Goal: Information Seeking & Learning: Compare options

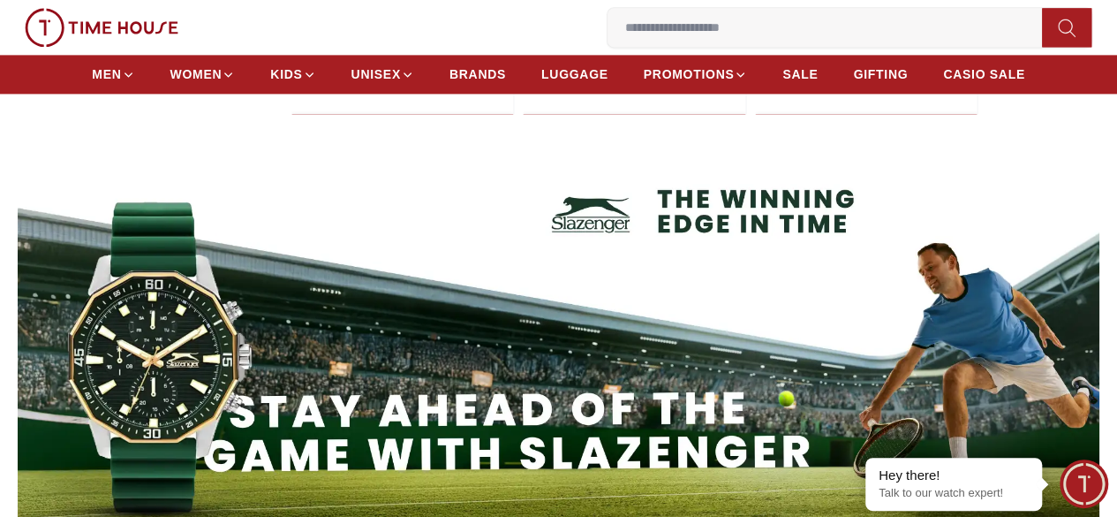
scroll to position [1250, 0]
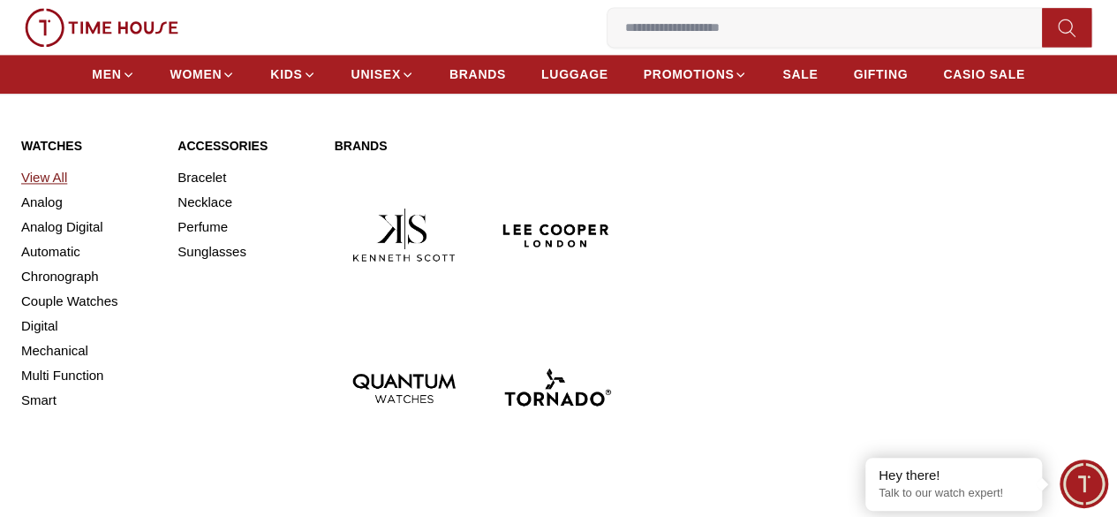
click at [62, 190] on link "View All" at bounding box center [88, 177] width 135 height 25
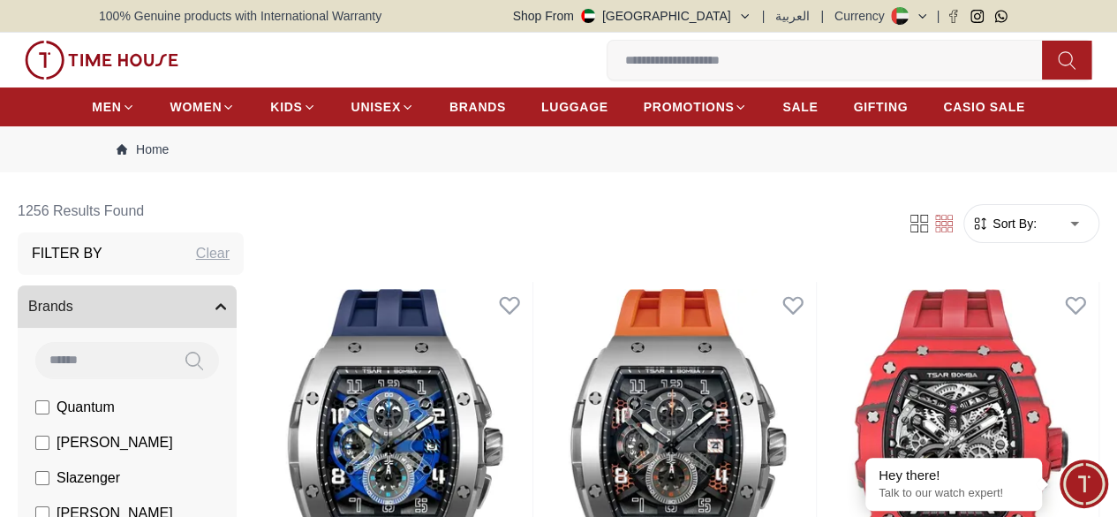
click at [989, 232] on span "Sort By:" at bounding box center [1013, 224] width 48 height 18
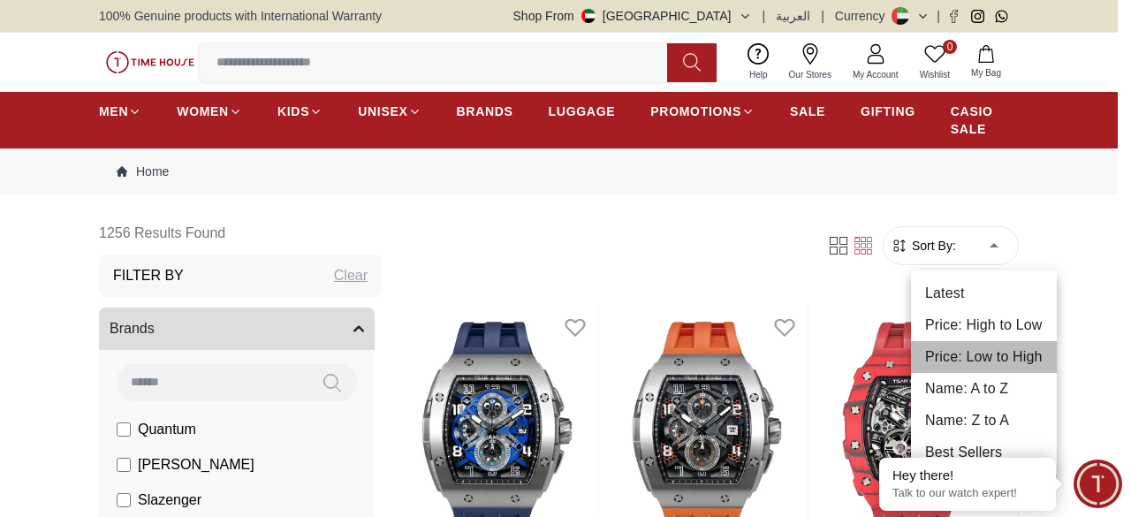
click at [964, 361] on li "Price: Low to High" at bounding box center [984, 357] width 146 height 32
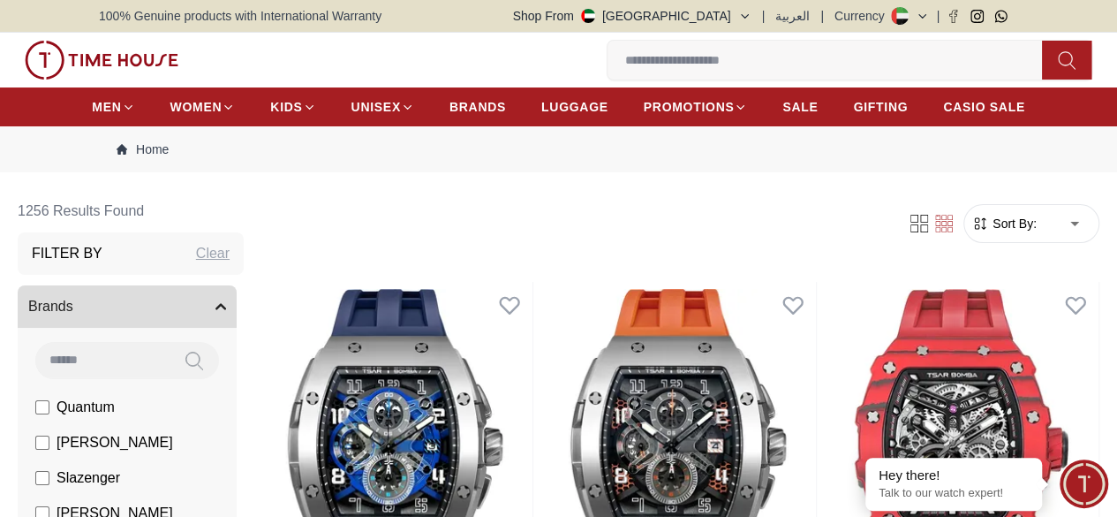
type input "*"
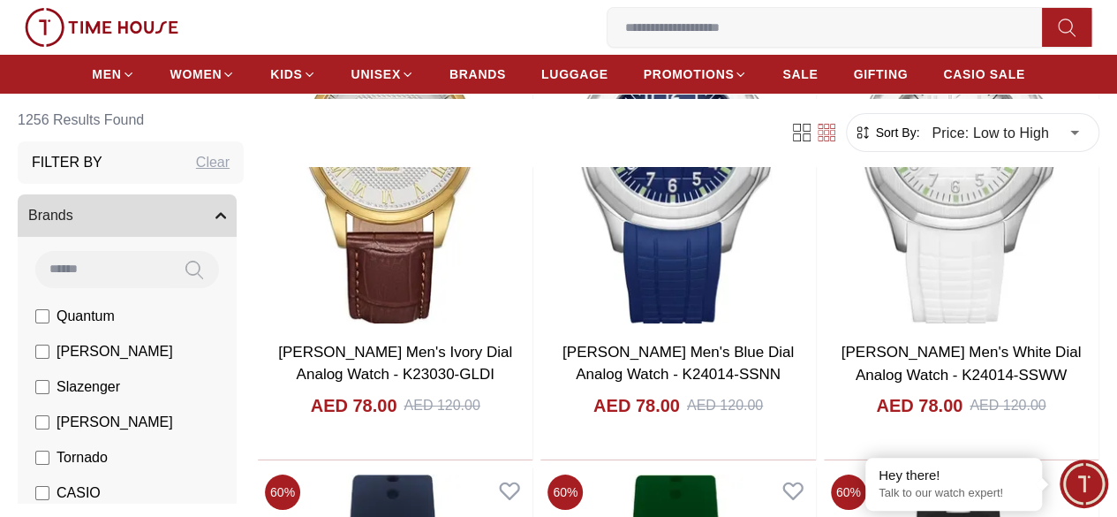
scroll to position [3222, 0]
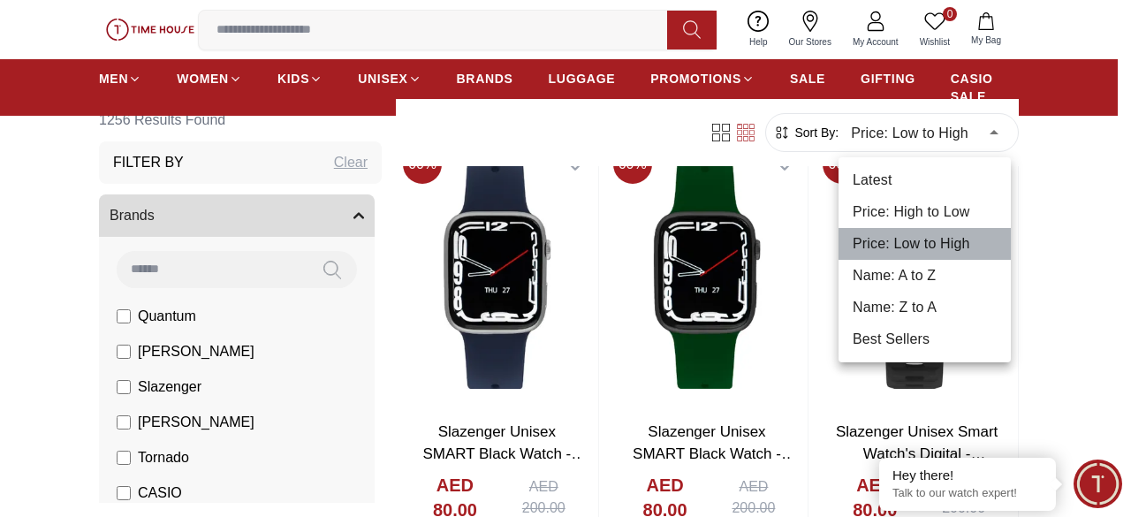
click at [897, 238] on li "Price: Low to High" at bounding box center [924, 244] width 172 height 32
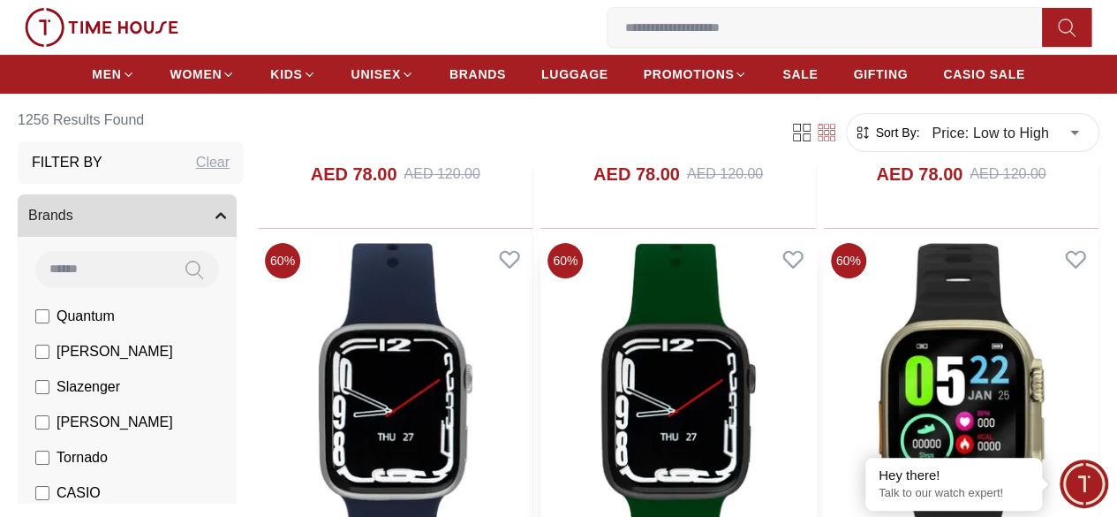
scroll to position [3453, 0]
click at [1044, 276] on section "1256 Results Found Filter By Clear Brands Quantum [PERSON_NAME] [PERSON_NAME] C…" at bounding box center [558, 208] width 1117 height 6943
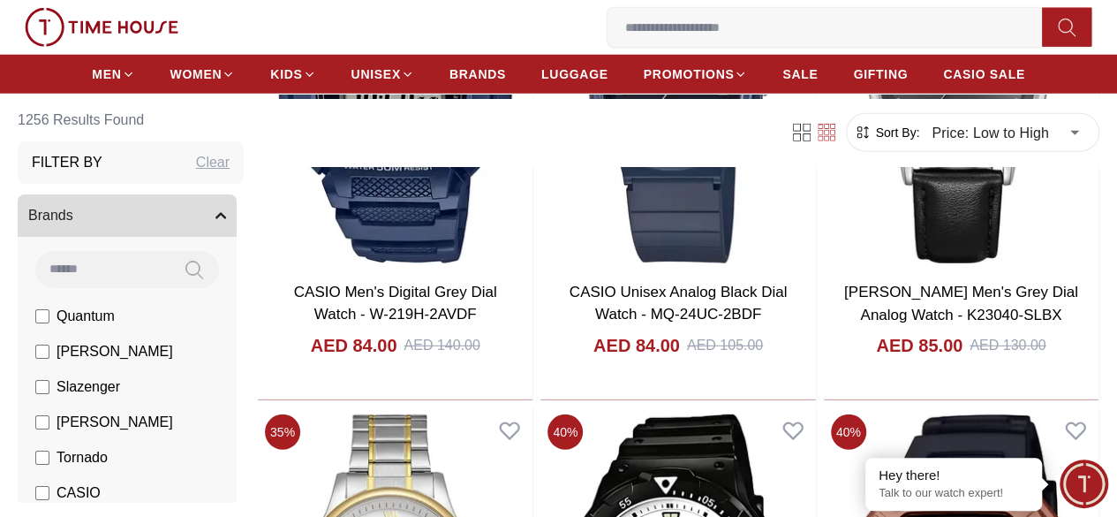
scroll to position [5926, 0]
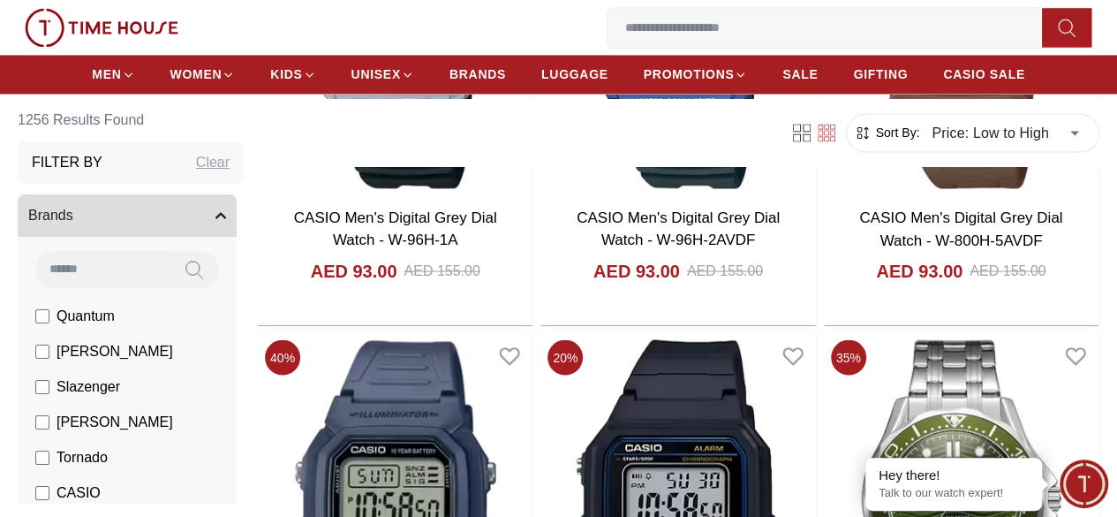
scroll to position [8541, 0]
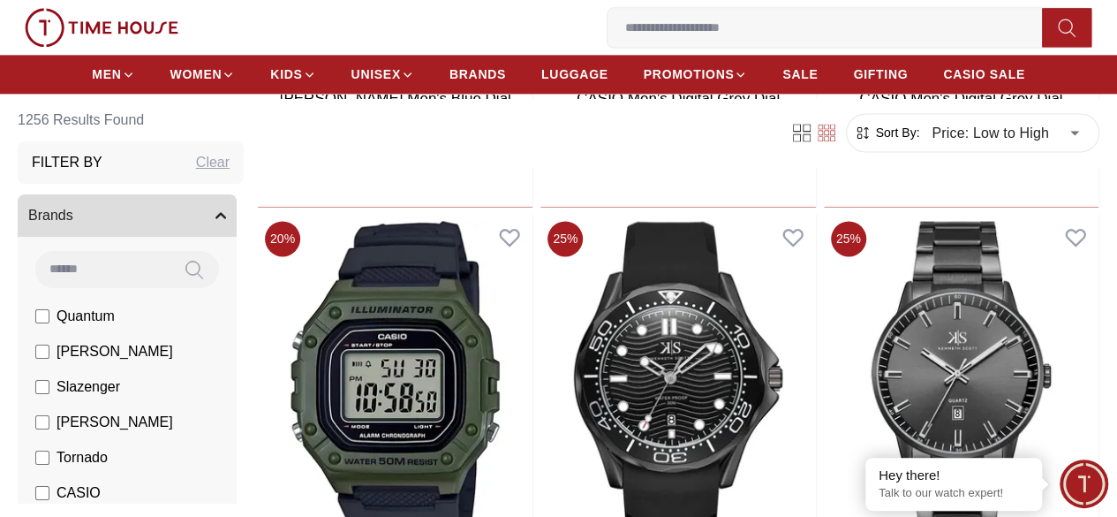
scroll to position [11226, 0]
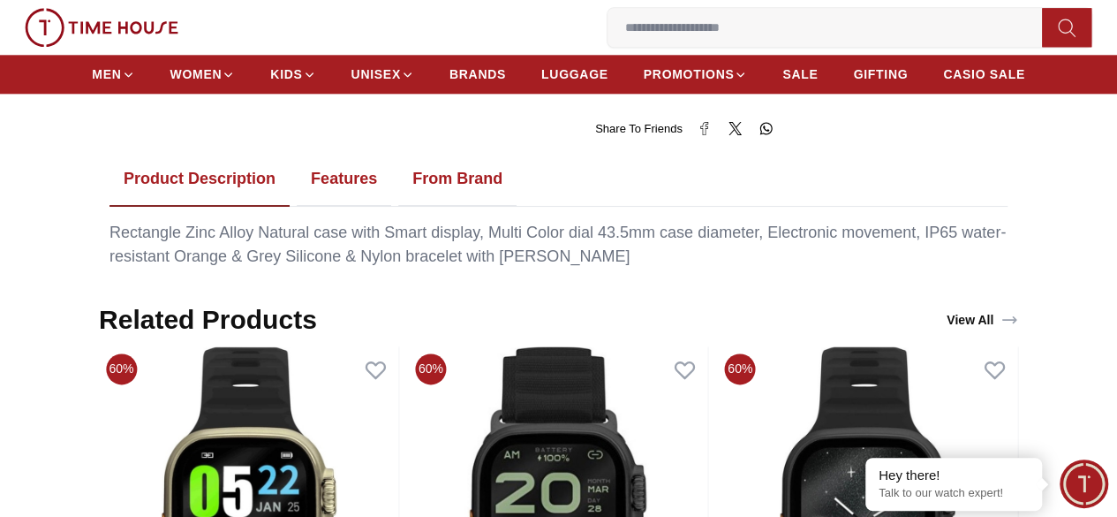
scroll to position [954, 0]
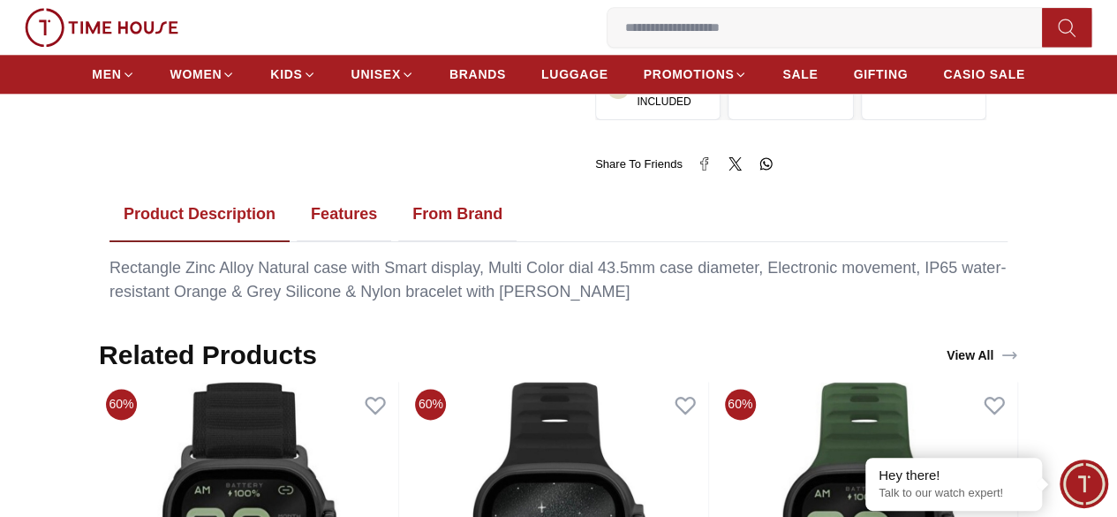
click at [330, 192] on button "Features" at bounding box center [344, 214] width 95 height 55
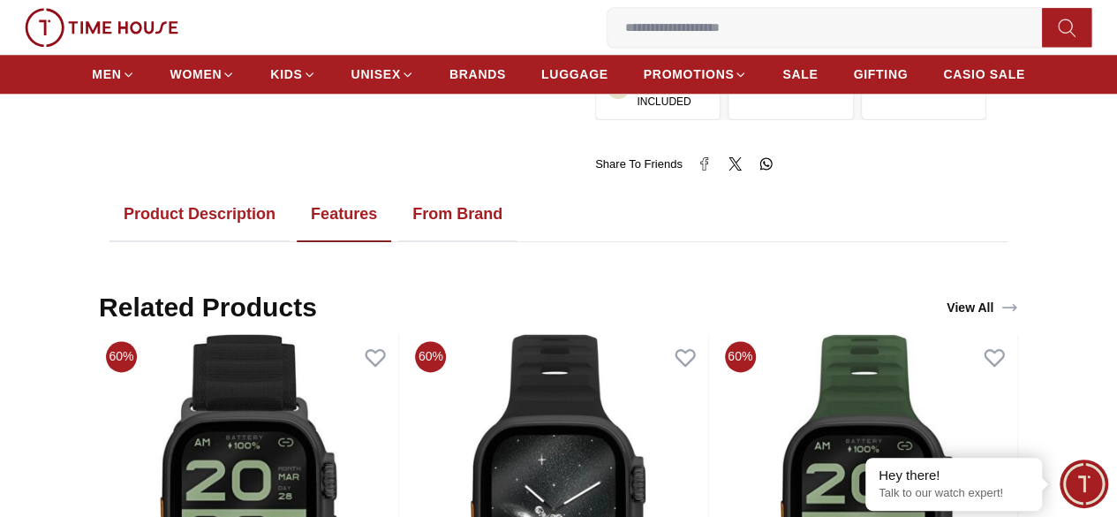
click at [330, 206] on button "Features" at bounding box center [344, 214] width 95 height 55
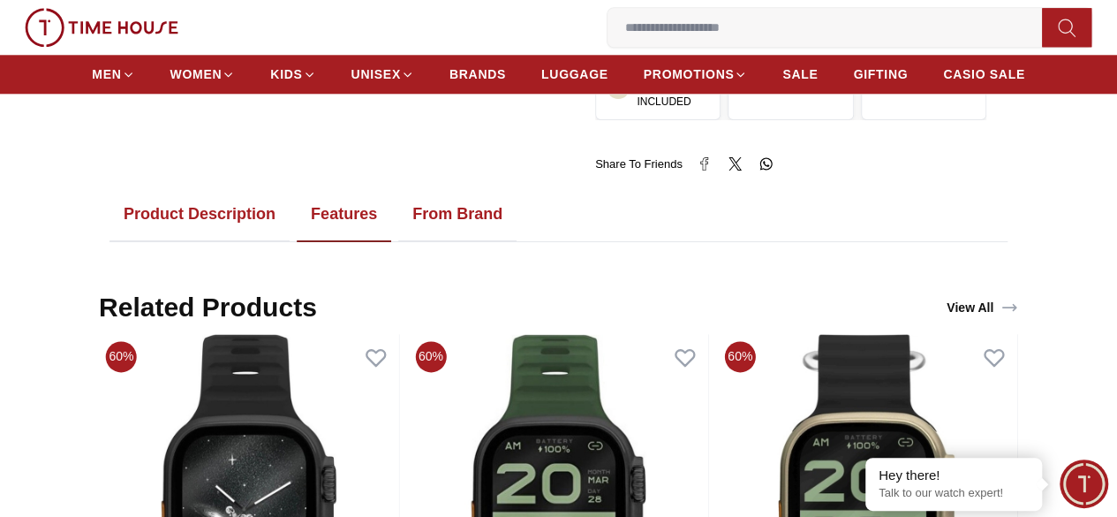
click at [410, 190] on button "From Brand" at bounding box center [457, 214] width 118 height 55
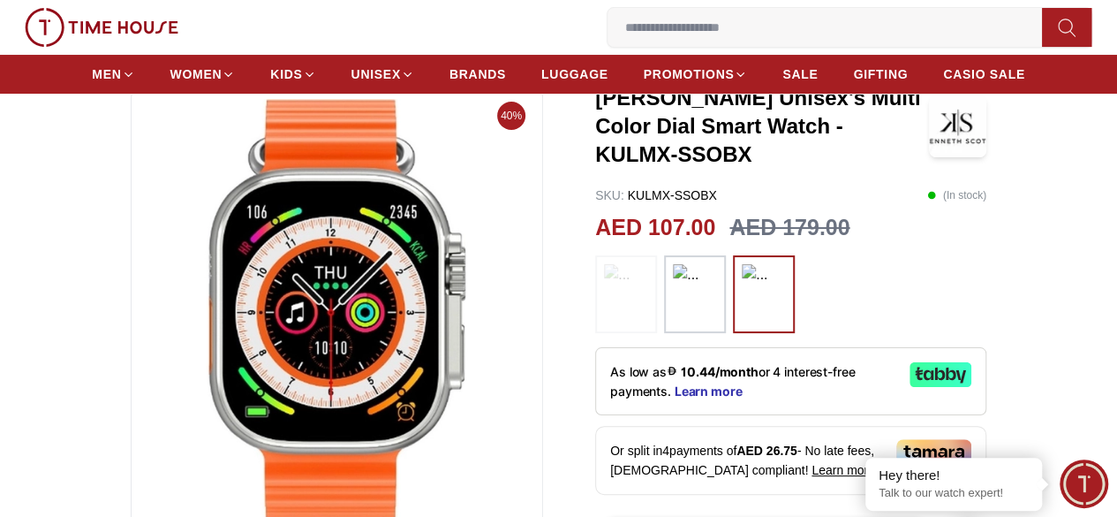
scroll to position [0, 0]
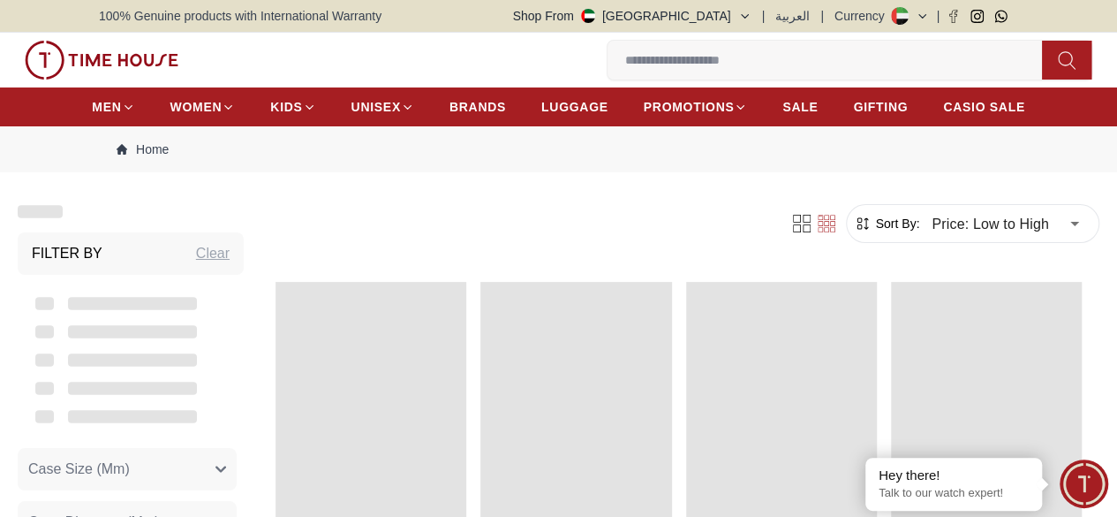
scroll to position [1821, 0]
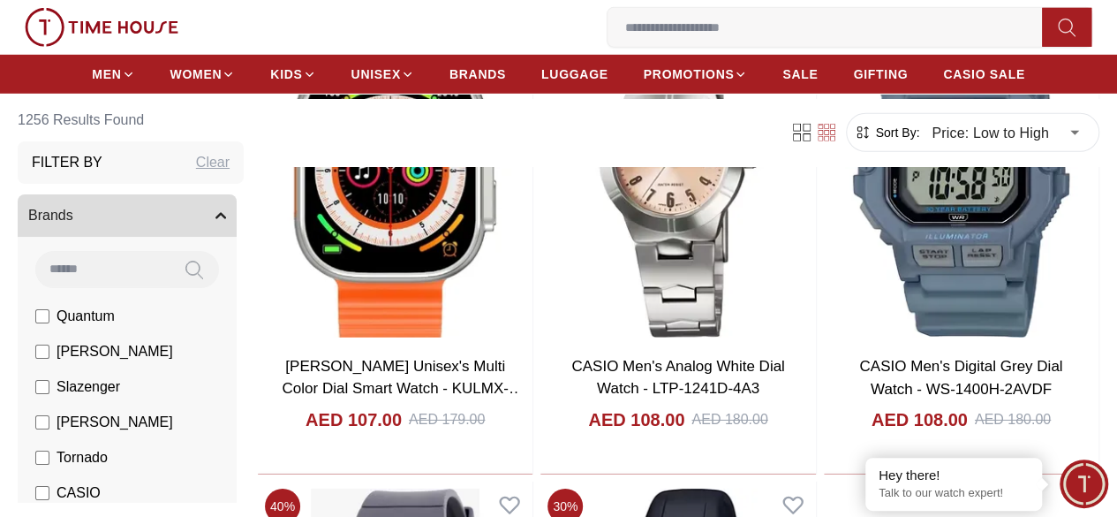
scroll to position [2826, 0]
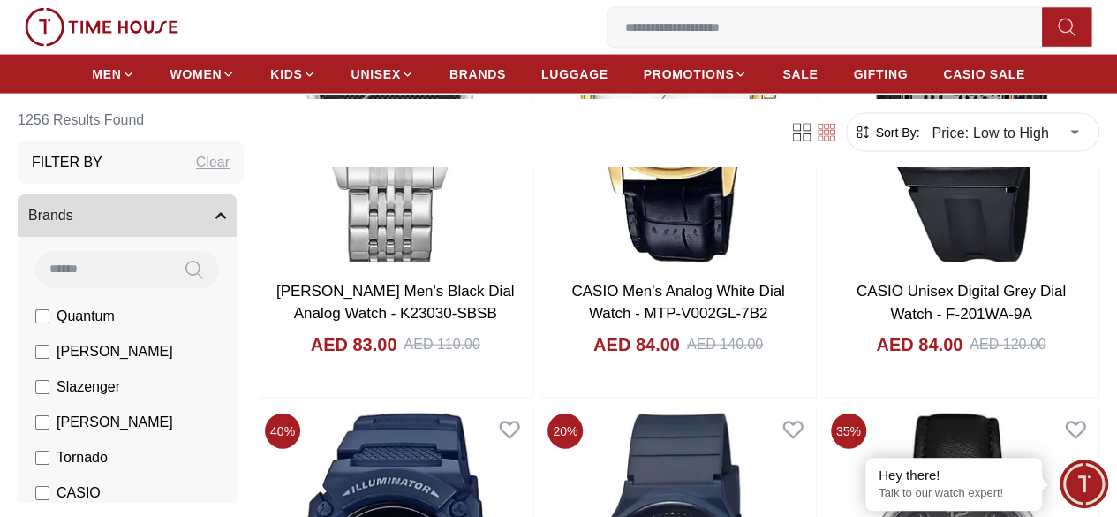
scroll to position [5264, 0]
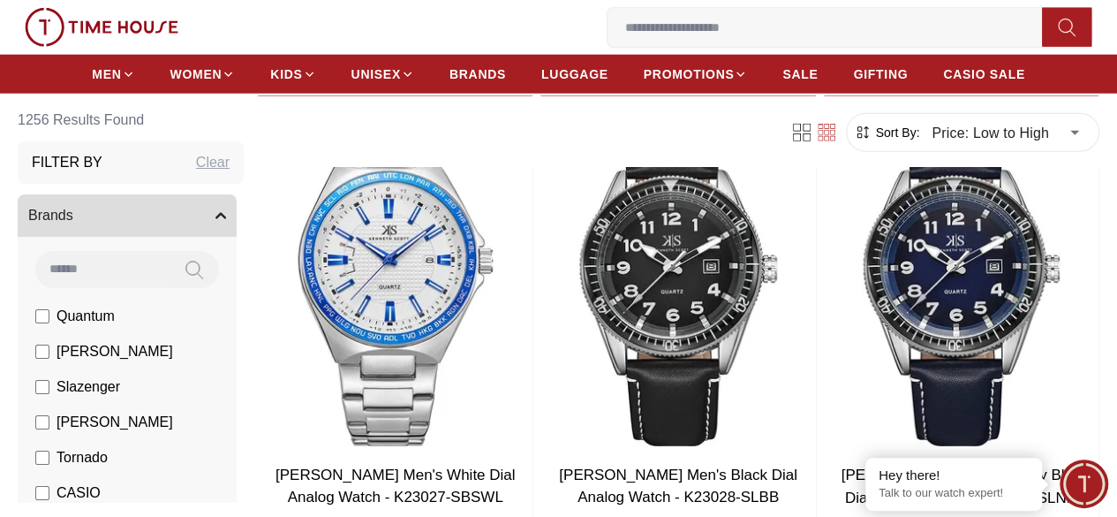
scroll to position [9185, 0]
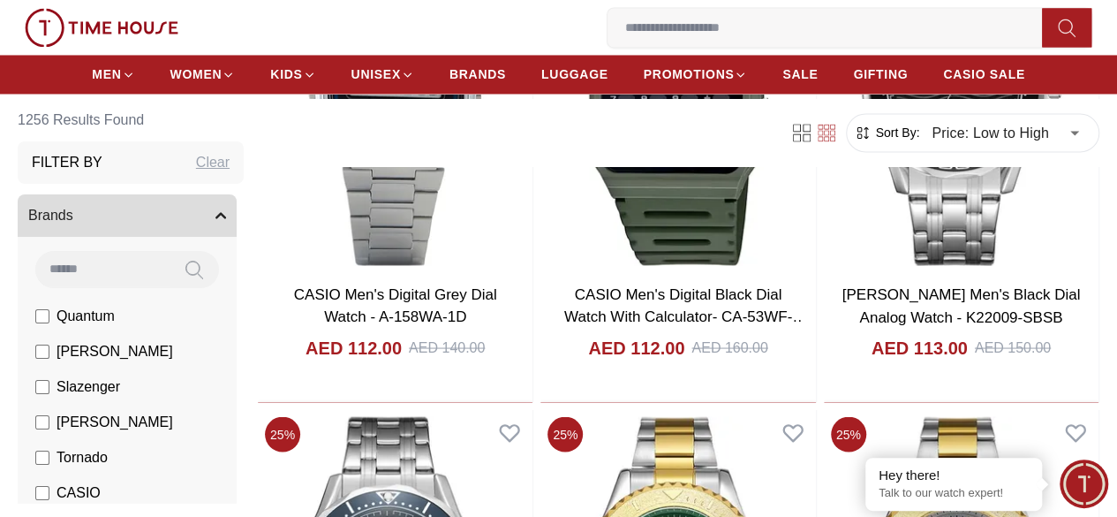
scroll to position [11588, 0]
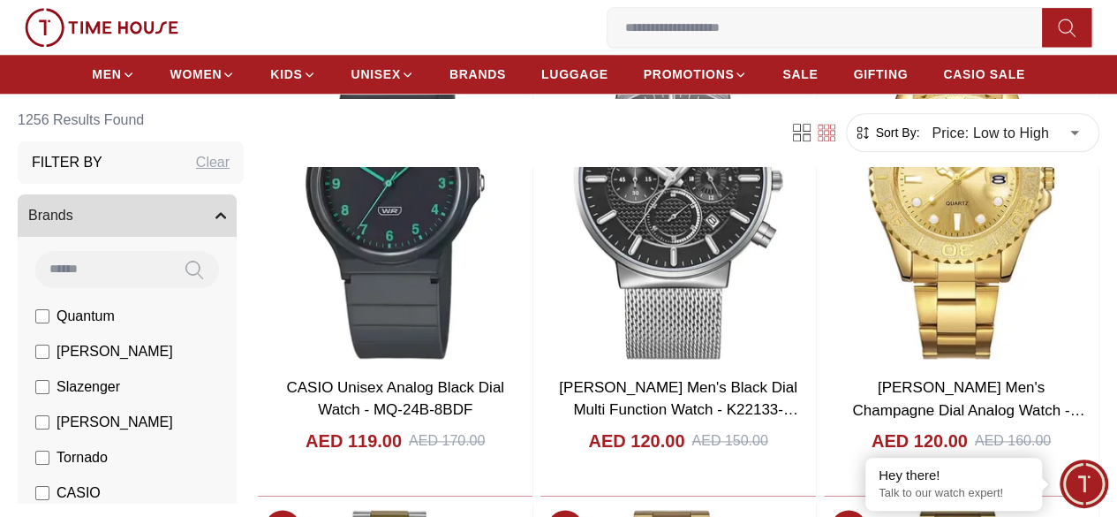
scroll to position [14414, 0]
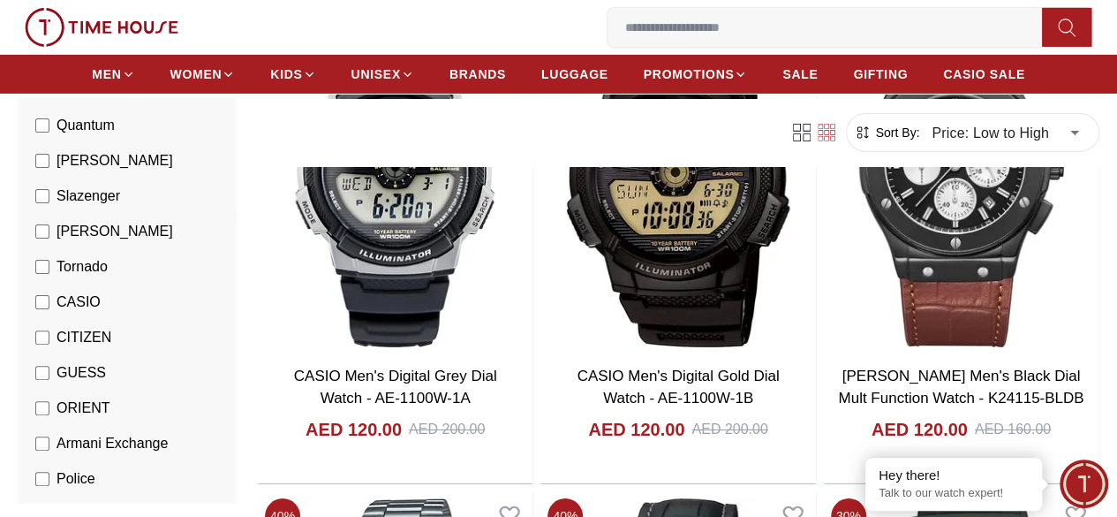
scroll to position [195, 0]
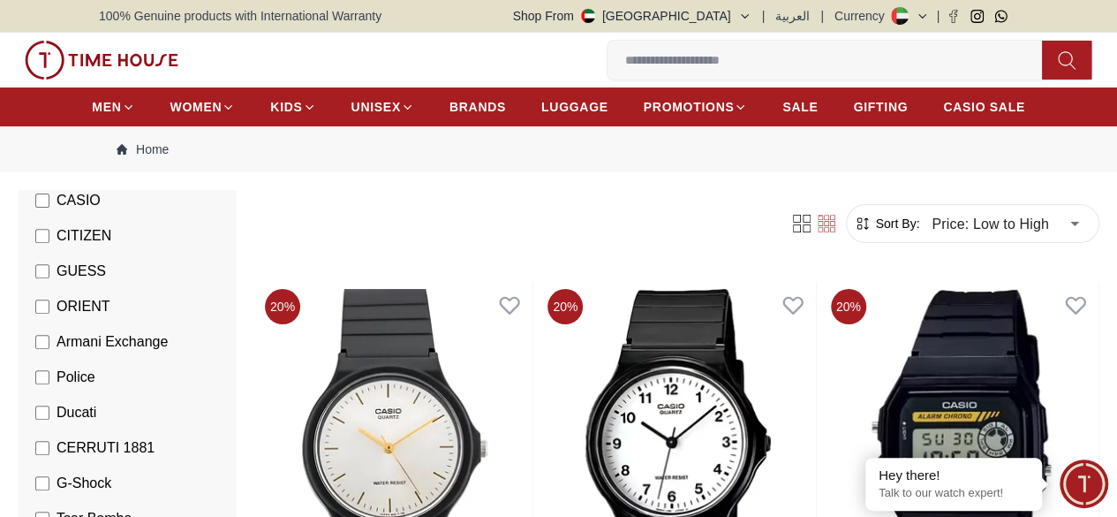
scroll to position [388, 0]
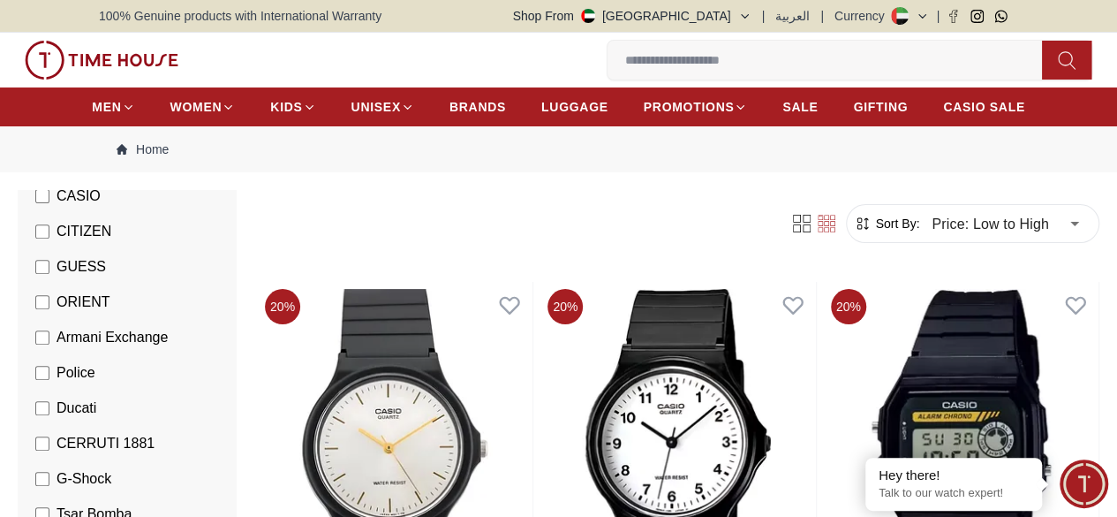
scroll to position [511, 0]
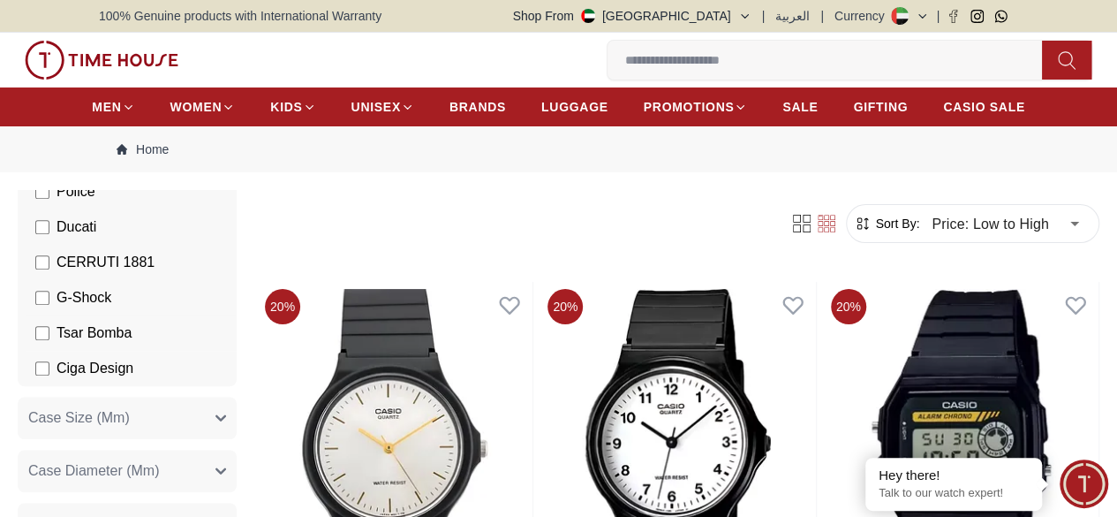
scroll to position [571, 0]
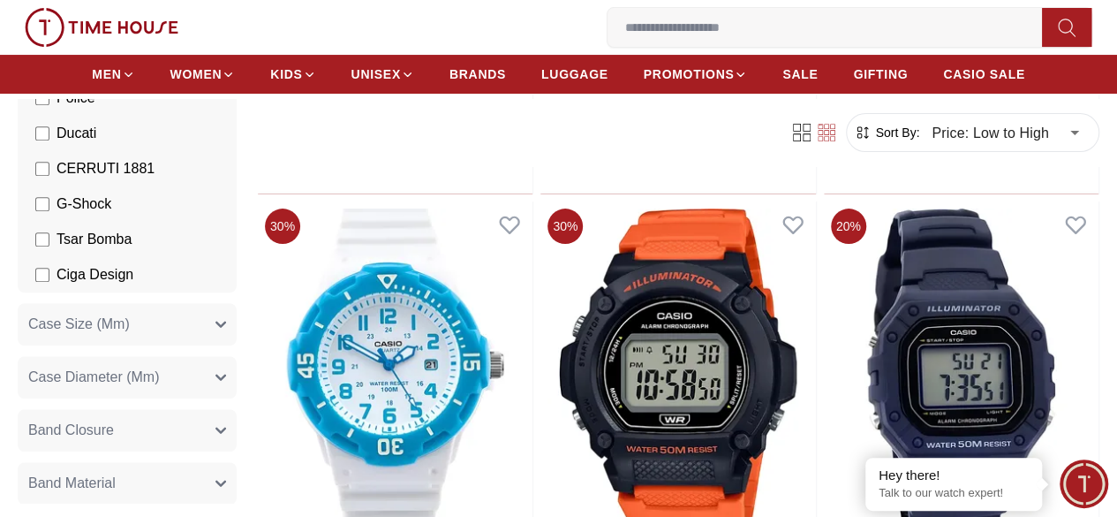
scroll to position [6594, 0]
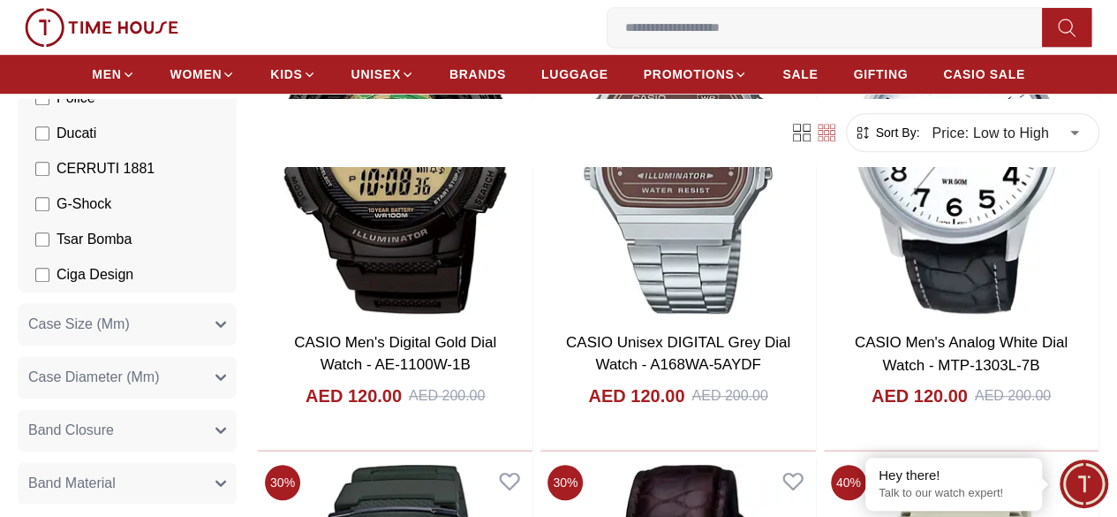
scroll to position [7265, 0]
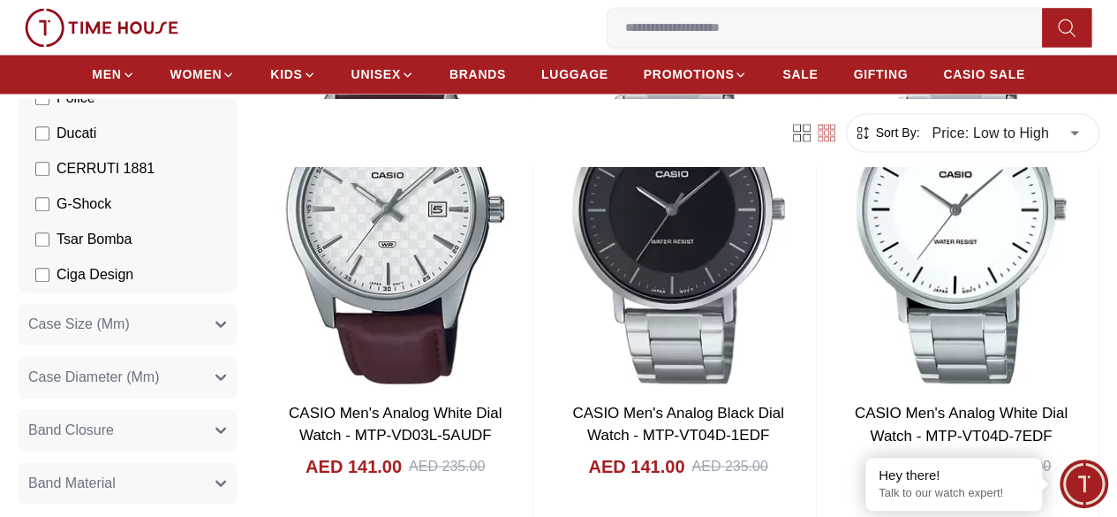
scroll to position [11469, 0]
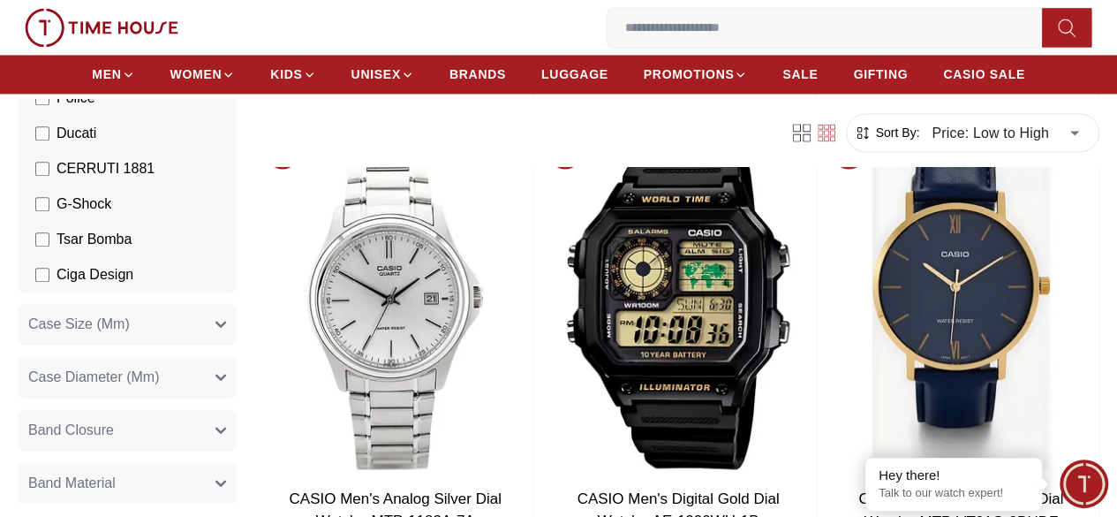
scroll to position [14825, 0]
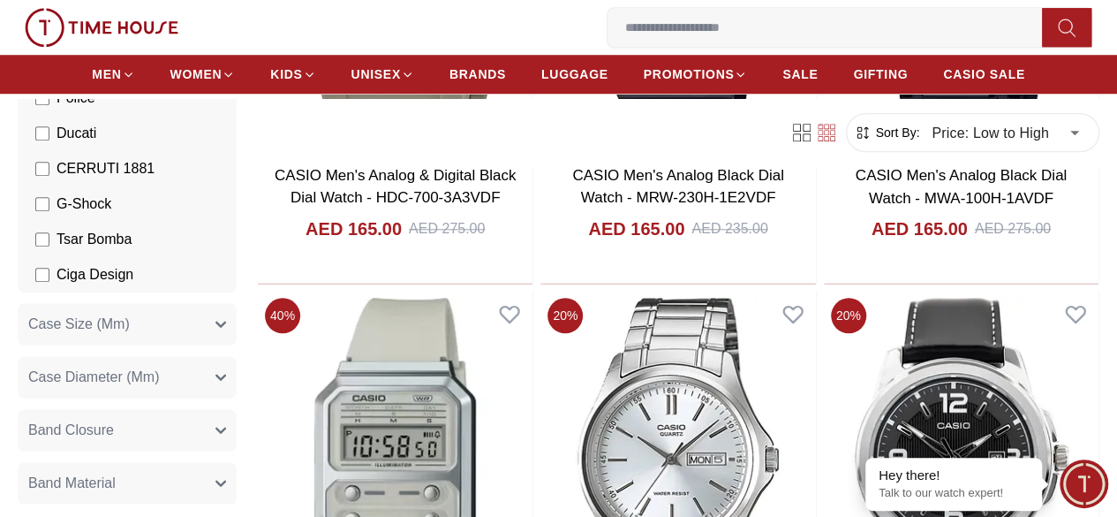
scroll to position [17546, 0]
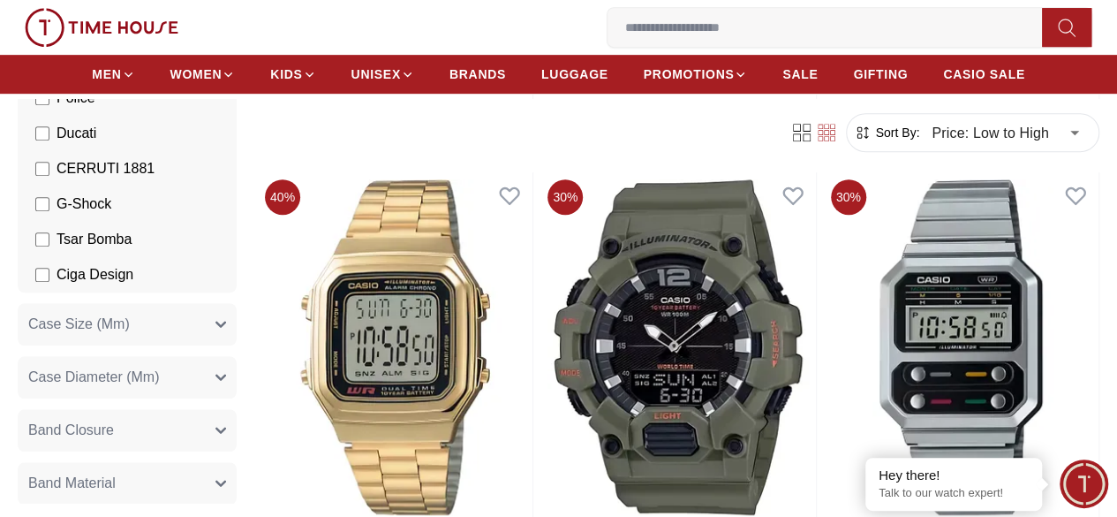
scroll to position [20584, 0]
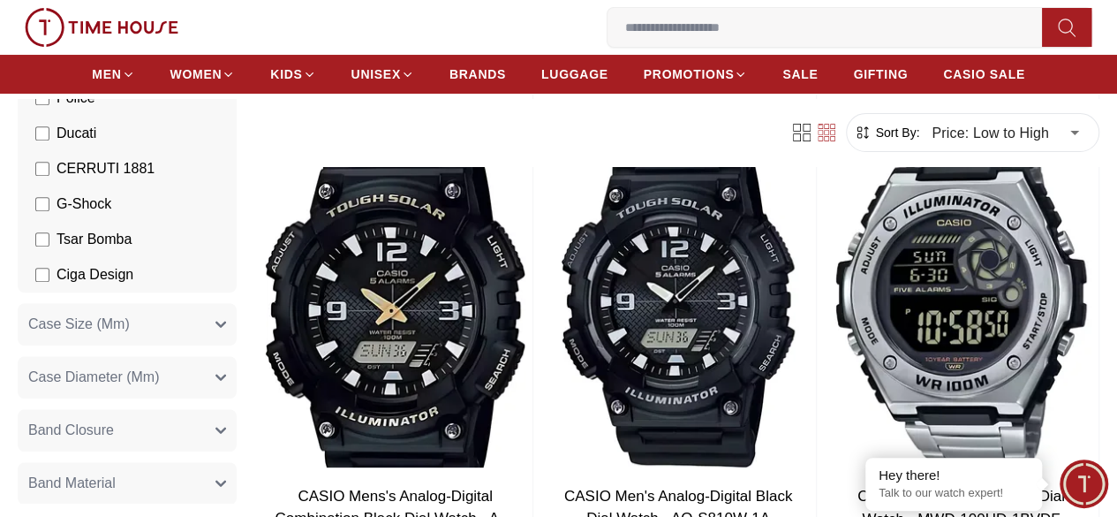
scroll to position [23552, 0]
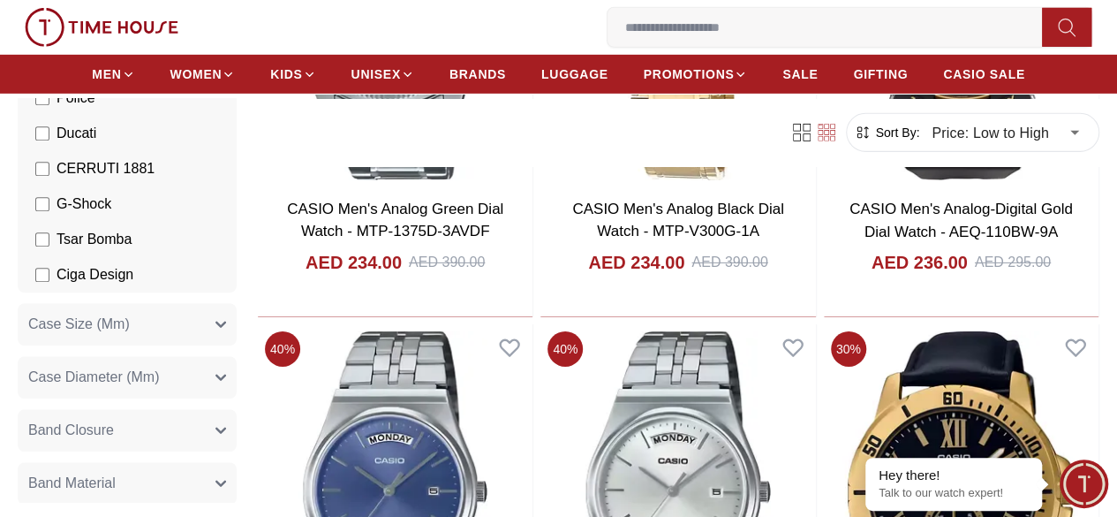
scroll to position [26413, 0]
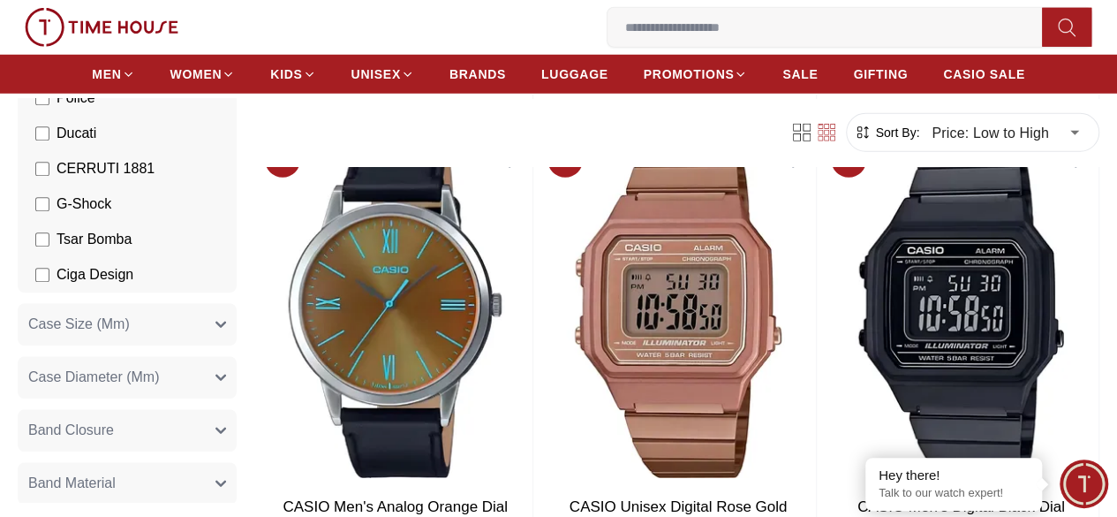
scroll to position [29522, 0]
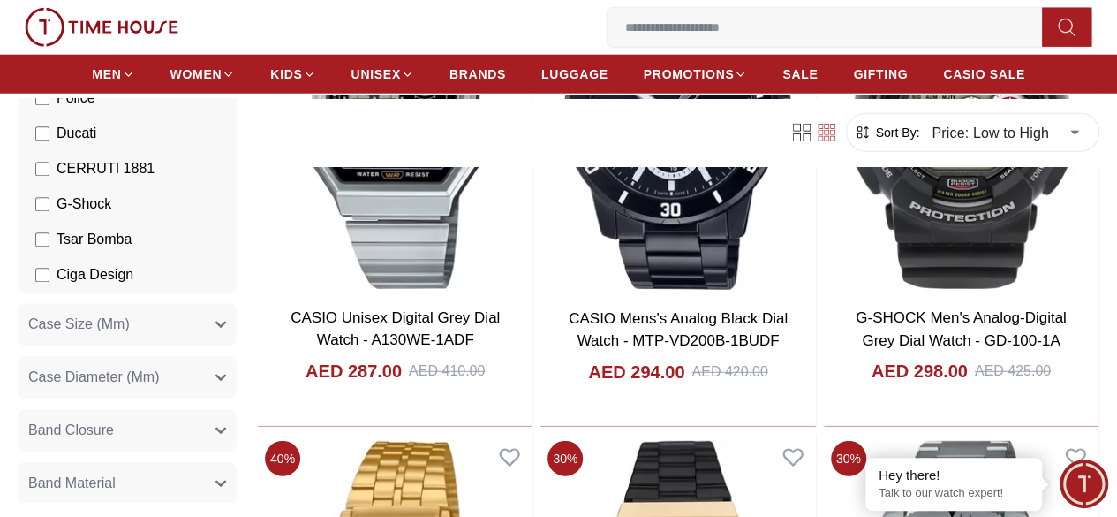
scroll to position [32596, 0]
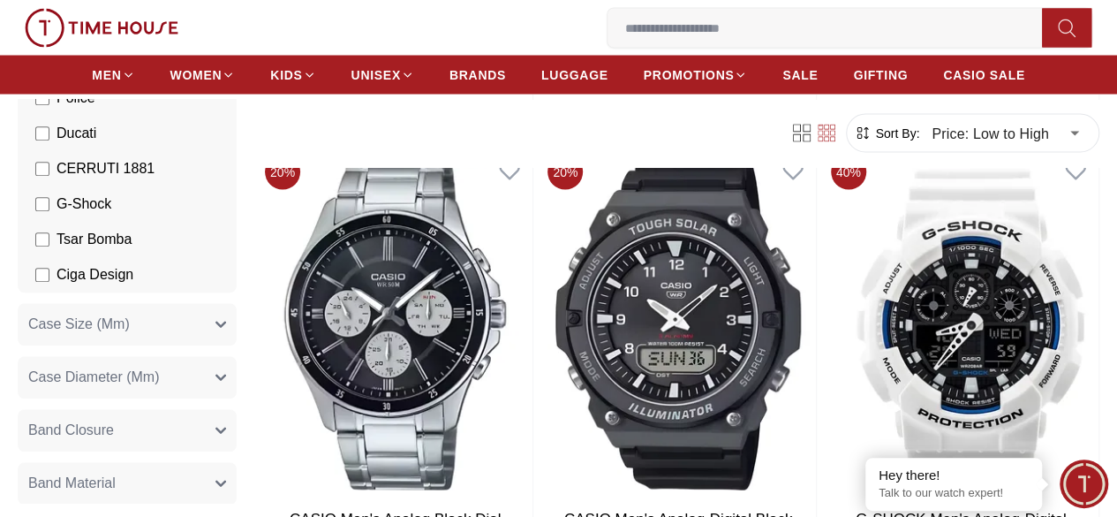
scroll to position [35422, 0]
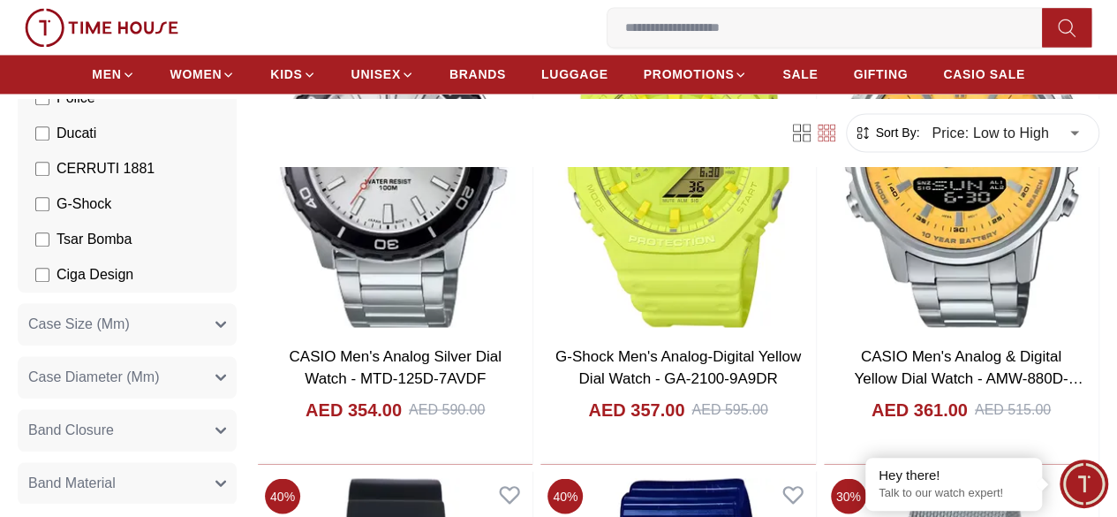
scroll to position [38271, 0]
